Goal: Transaction & Acquisition: Register for event/course

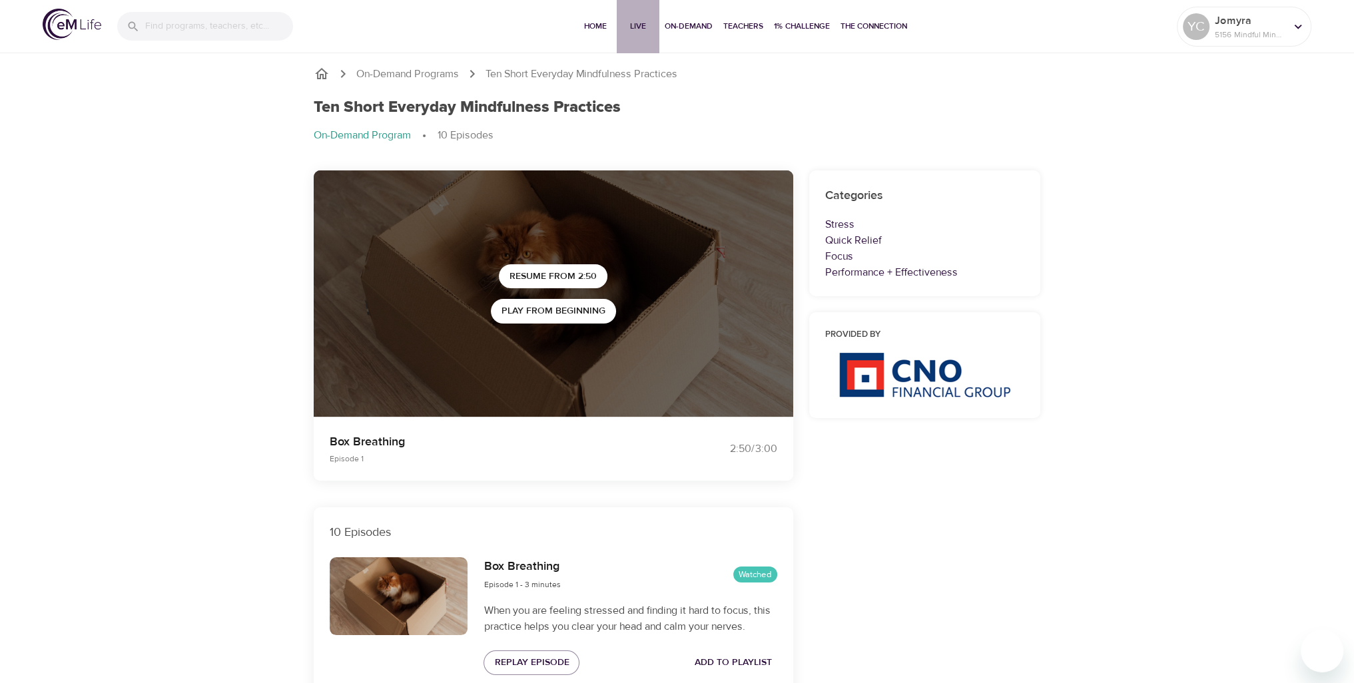
click at [650, 28] on span "Live" at bounding box center [638, 26] width 32 height 14
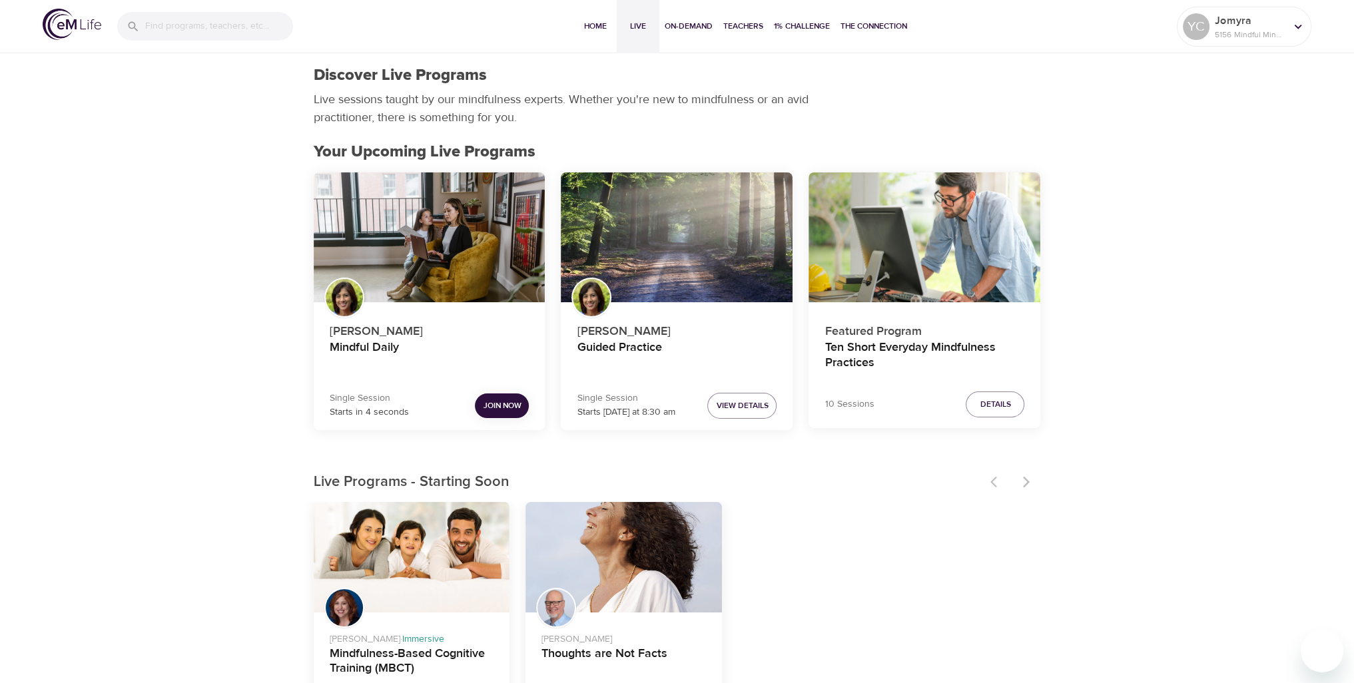
drag, startPoint x: 770, startPoint y: 65, endPoint x: 755, endPoint y: 69, distance: 16.0
click at [770, 62] on div "Discover Live Programs Live sessions taught by our mindfulness experts. Whether…" at bounding box center [677, 96] width 743 height 77
click at [500, 396] on button "Join Now" at bounding box center [502, 406] width 54 height 25
click at [504, 411] on div "Single Session Starts in 2 seconds Join Now" at bounding box center [430, 406] width 200 height 28
